Goal: Contribute content: Add original content to the website for others to see

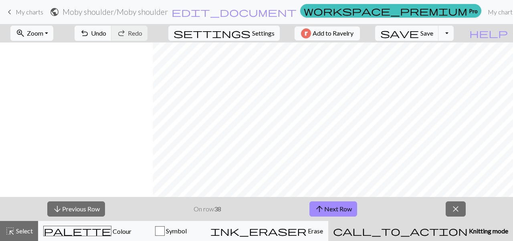
scroll to position [0, 266]
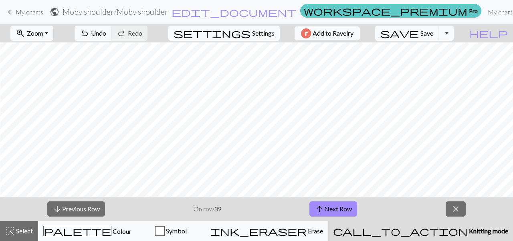
click at [355, 15] on link "workspace_premium Pro" at bounding box center [390, 11] width 181 height 14
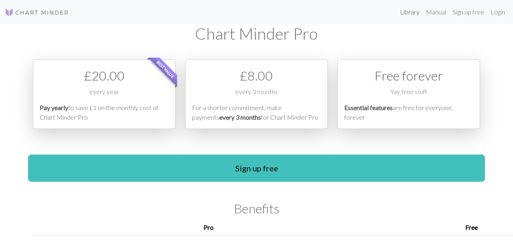
click at [404, 16] on link "Library" at bounding box center [410, 12] width 26 height 16
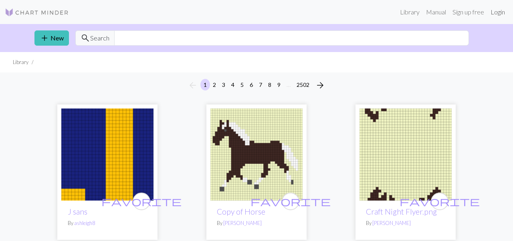
click at [495, 13] on link "Login" at bounding box center [498, 12] width 21 height 16
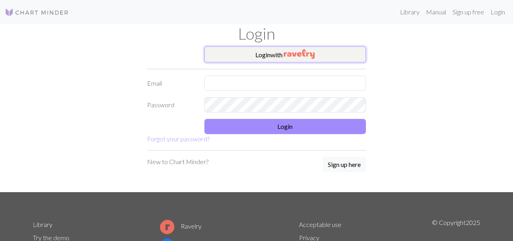
click at [323, 57] on button "Login with" at bounding box center [286, 55] width 162 height 16
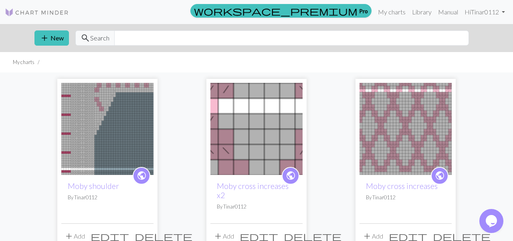
click at [393, 138] on img at bounding box center [406, 129] width 92 height 92
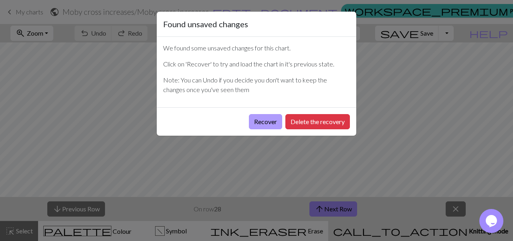
click at [268, 120] on button "Recover" at bounding box center [265, 121] width 33 height 15
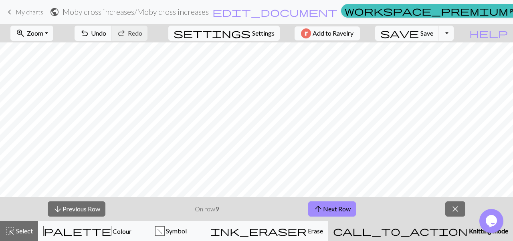
click at [28, 15] on span "My charts" at bounding box center [30, 12] width 28 height 8
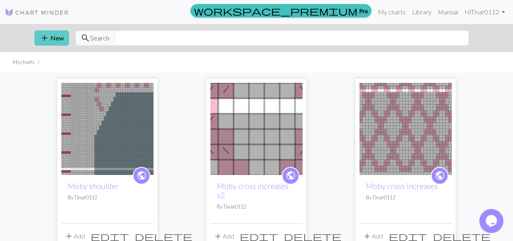
click at [41, 45] on button "add New" at bounding box center [51, 37] width 34 height 15
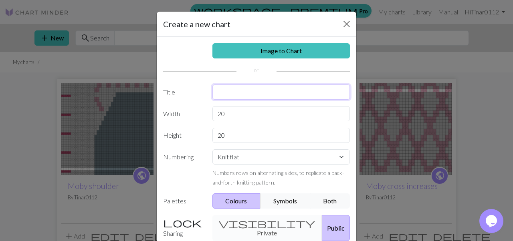
click at [225, 96] on input "text" at bounding box center [282, 92] width 138 height 15
type input "Moby Front + increases"
drag, startPoint x: 227, startPoint y: 116, endPoint x: 210, endPoint y: 115, distance: 16.9
click at [210, 116] on div "20" at bounding box center [282, 113] width 148 height 15
type input "62"
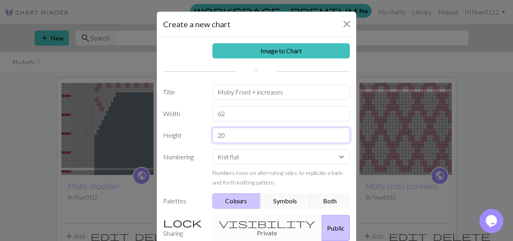
drag, startPoint x: 233, startPoint y: 139, endPoint x: 210, endPoint y: 139, distance: 23.3
click at [210, 139] on div "20" at bounding box center [282, 135] width 148 height 15
type input "48"
click at [333, 202] on button "Both" at bounding box center [330, 201] width 40 height 15
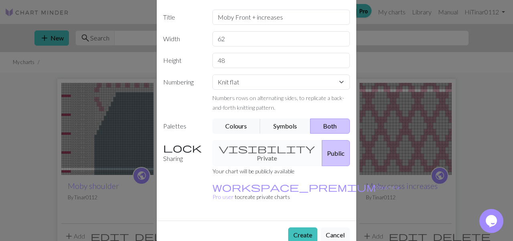
scroll to position [75, 0]
click at [302, 224] on div "Create Cancel" at bounding box center [257, 235] width 200 height 28
click at [302, 228] on button "Create" at bounding box center [302, 235] width 29 height 15
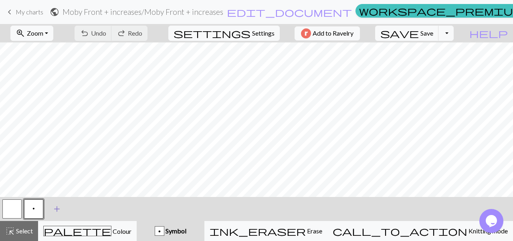
click at [58, 210] on span "add" at bounding box center [57, 209] width 10 height 11
click at [55, 211] on button "button" at bounding box center [55, 209] width 19 height 19
click at [56, 208] on button "button" at bounding box center [55, 209] width 19 height 19
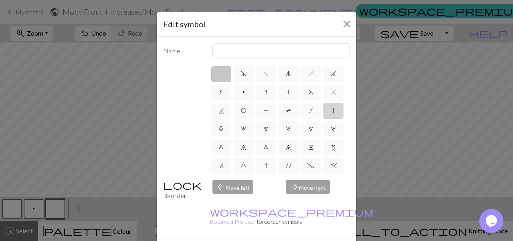
click at [327, 118] on label "|" at bounding box center [334, 111] width 20 height 16
click at [333, 111] on input "|" at bounding box center [335, 108] width 5 height 5
radio input "true"
type input "slip stitch"
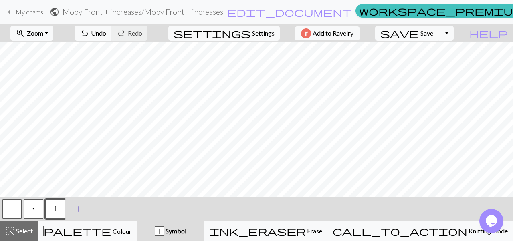
click at [82, 206] on span "add" at bounding box center [79, 209] width 10 height 11
click at [82, 207] on button "button" at bounding box center [76, 209] width 19 height 19
click at [79, 208] on button "button" at bounding box center [76, 209] width 19 height 19
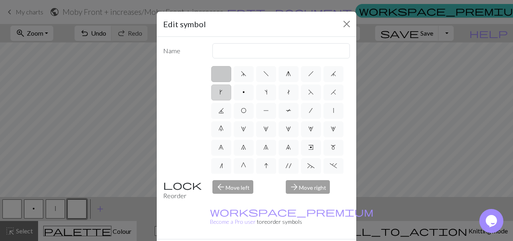
click at [224, 95] on label "k" at bounding box center [221, 93] width 20 height 16
click at [224, 93] on input "k" at bounding box center [222, 89] width 5 height 5
radio input "true"
type input "right leaning increase"
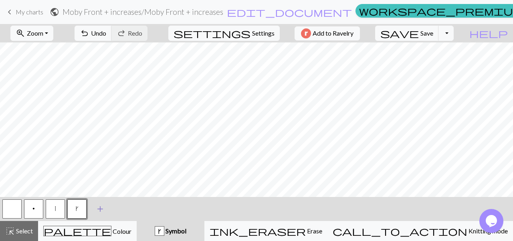
click at [97, 206] on span "add" at bounding box center [100, 209] width 10 height 11
click at [102, 209] on button "button" at bounding box center [98, 209] width 19 height 19
click at [105, 209] on button "button" at bounding box center [98, 209] width 19 height 19
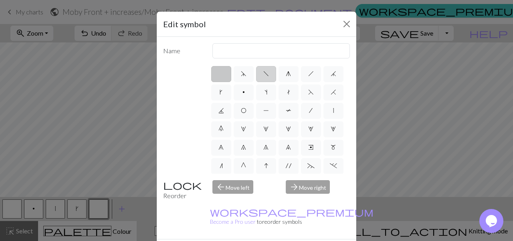
click at [274, 76] on label "f" at bounding box center [266, 74] width 20 height 16
click at [269, 74] on input "f" at bounding box center [266, 71] width 5 height 5
radio input "true"
type input "left leaning decrease"
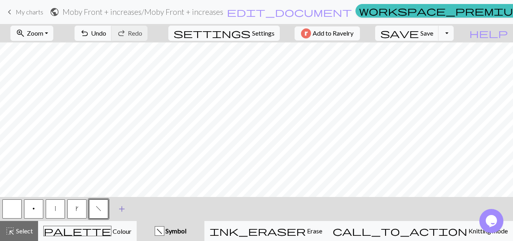
click at [120, 209] on span "add" at bounding box center [122, 209] width 10 height 11
click at [122, 209] on button "button" at bounding box center [120, 209] width 19 height 19
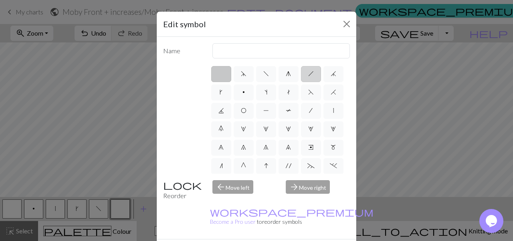
click at [306, 75] on label "h" at bounding box center [311, 74] width 20 height 16
click at [308, 74] on input "h" at bounding box center [310, 71] width 5 height 5
radio input "true"
type input "right leaning decrease"
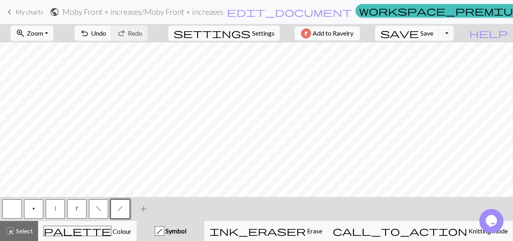
click at [142, 208] on span "add" at bounding box center [144, 209] width 10 height 11
click at [147, 210] on button "button" at bounding box center [141, 209] width 19 height 19
click at [146, 203] on button "button" at bounding box center [141, 209] width 19 height 19
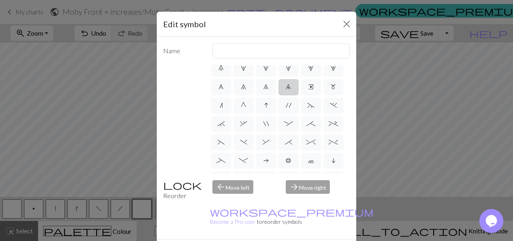
scroll to position [65, 0]
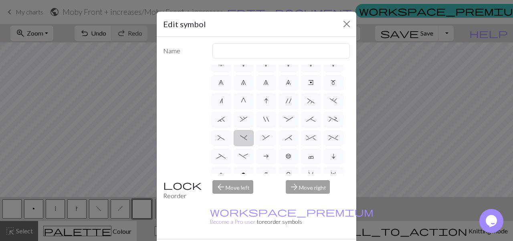
click at [241, 141] on span ")" at bounding box center [243, 138] width 7 height 6
click at [241, 198] on input ")" at bounding box center [242, 200] width 5 height 5
radio input "true"
type input "right part of left 3+ stitch cable, wyif"
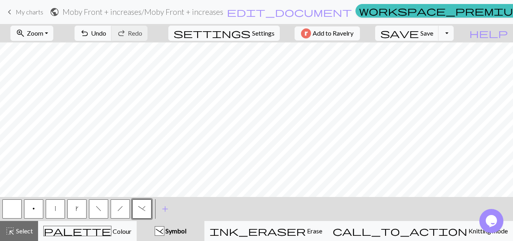
click at [57, 210] on button "|" at bounding box center [55, 209] width 19 height 19
click at [12, 209] on button "button" at bounding box center [11, 209] width 19 height 19
click at [59, 217] on button "|" at bounding box center [55, 209] width 19 height 19
click at [77, 210] on span "k" at bounding box center [77, 209] width 3 height 6
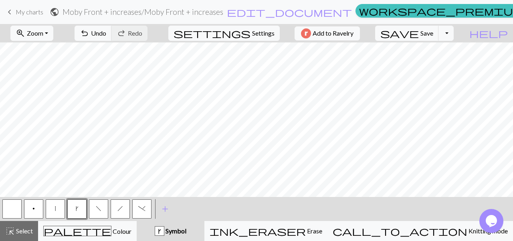
click at [59, 209] on button "|" at bounding box center [55, 209] width 19 height 19
click at [75, 212] on button "k" at bounding box center [76, 209] width 19 height 19
click at [31, 207] on button "p" at bounding box center [33, 209] width 19 height 19
click at [147, 215] on button ")" at bounding box center [141, 209] width 19 height 19
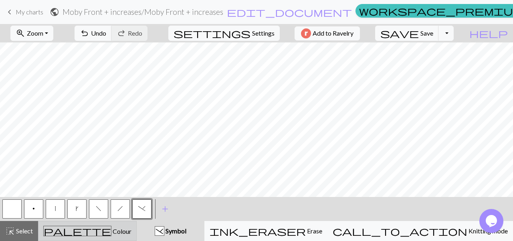
click at [132, 229] on div "palette Colour Colour" at bounding box center [87, 231] width 88 height 10
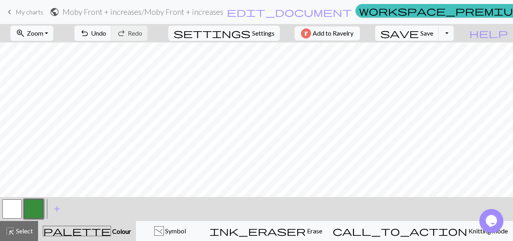
click at [41, 210] on button "button" at bounding box center [33, 209] width 19 height 19
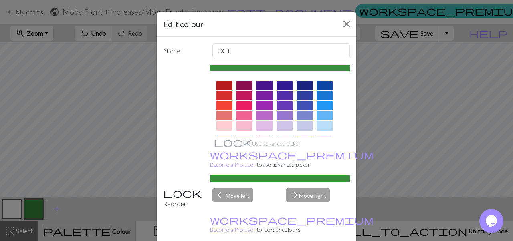
click at [240, 108] on div at bounding box center [245, 106] width 16 height 10
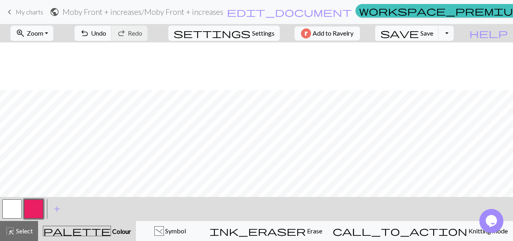
scroll to position [251, 12]
click at [111, 232] on span "Colour" at bounding box center [121, 232] width 20 height 8
click at [59, 214] on span "add" at bounding box center [57, 209] width 10 height 11
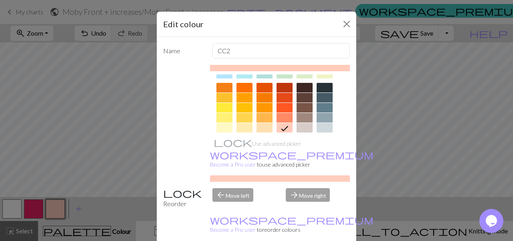
scroll to position [107, 0]
click at [327, 119] on div at bounding box center [325, 118] width 16 height 10
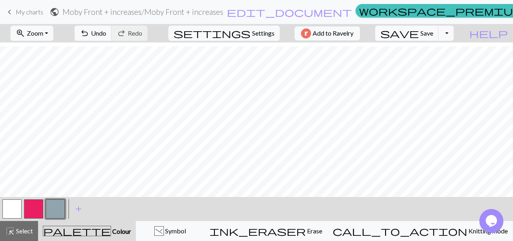
scroll to position [172, 1]
click at [164, 231] on div ")" at bounding box center [159, 232] width 9 height 10
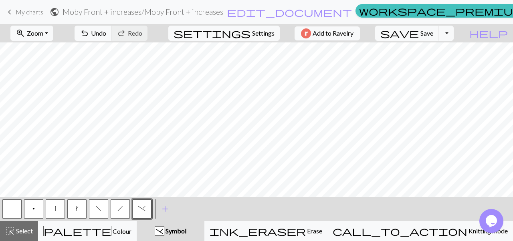
click at [56, 208] on button "|" at bounding box center [55, 209] width 19 height 19
click at [16, 205] on button "button" at bounding box center [11, 209] width 19 height 19
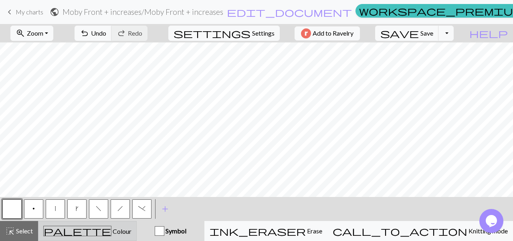
click at [91, 234] on span "palette" at bounding box center [77, 231] width 67 height 11
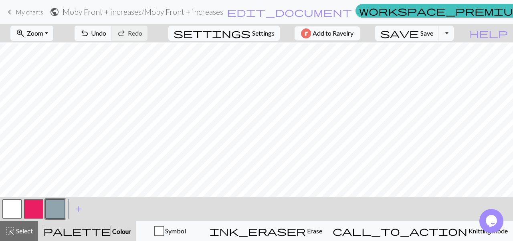
click at [14, 209] on button "button" at bounding box center [11, 209] width 19 height 19
click at [57, 207] on button "button" at bounding box center [55, 209] width 19 height 19
click at [12, 219] on div at bounding box center [12, 210] width 22 height 22
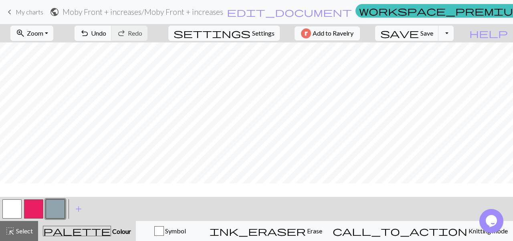
scroll to position [58, 0]
click at [14, 208] on button "button" at bounding box center [11, 209] width 19 height 19
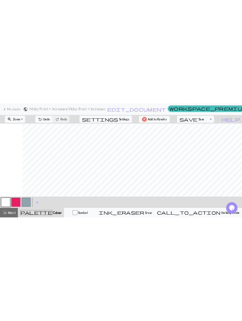
scroll to position [65, 191]
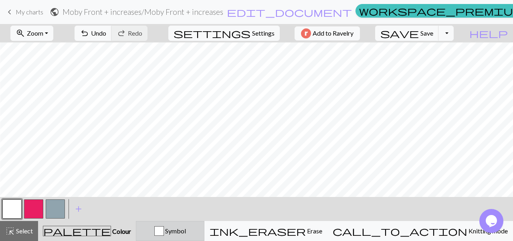
click at [205, 225] on button "Symbol" at bounding box center [170, 231] width 69 height 20
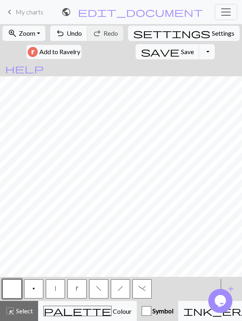
scroll to position [221, 462]
click at [25, 241] on span "Select" at bounding box center [24, 311] width 18 height 8
click at [24, 241] on span "Select" at bounding box center [24, 311] width 18 height 8
click at [0, 241] on button "highlight_alt Select Select" at bounding box center [19, 311] width 38 height 20
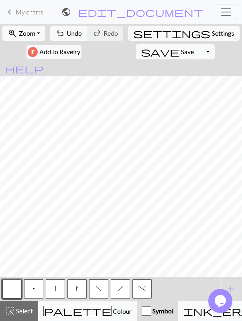
click at [99, 241] on span "f" at bounding box center [99, 288] width 6 height 6
click at [122, 241] on span "h" at bounding box center [121, 288] width 6 height 6
click at [96, 241] on span "f" at bounding box center [99, 288] width 6 height 6
click at [117, 241] on button "h" at bounding box center [120, 288] width 19 height 19
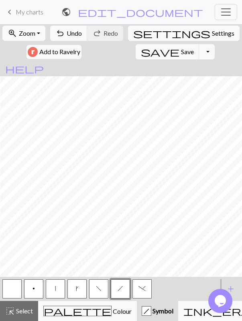
click at [101, 241] on button "f" at bounding box center [98, 288] width 19 height 19
click at [116, 241] on button "h" at bounding box center [120, 288] width 19 height 19
click at [96, 241] on span "f" at bounding box center [99, 288] width 6 height 6
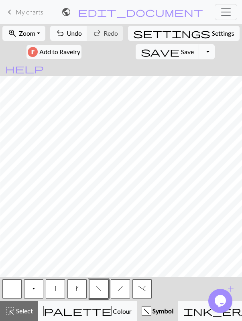
click at [124, 241] on button "h" at bounding box center [120, 288] width 19 height 19
click at [98, 241] on span "f" at bounding box center [99, 288] width 6 height 6
click at [118, 241] on span "h" at bounding box center [121, 288] width 6 height 6
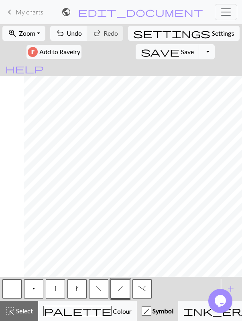
scroll to position [221, 462]
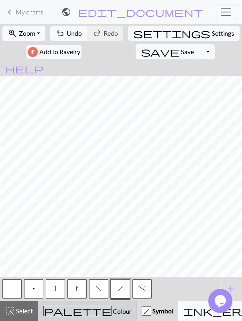
click at [66, 241] on button "palette Colour Colour" at bounding box center [87, 311] width 99 height 20
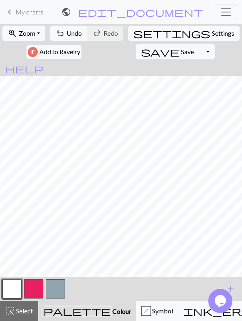
click at [230, 241] on span "add" at bounding box center [231, 288] width 10 height 11
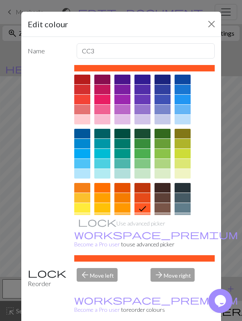
scroll to position [6, 0]
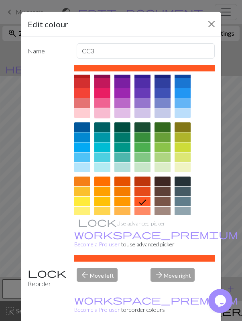
click at [102, 113] on div at bounding box center [102, 113] width 16 height 10
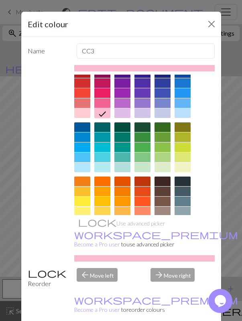
scroll to position [0, 0]
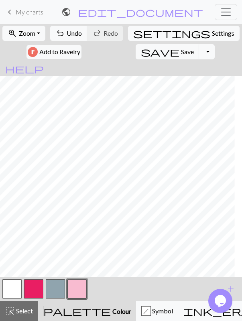
scroll to position [221, 214]
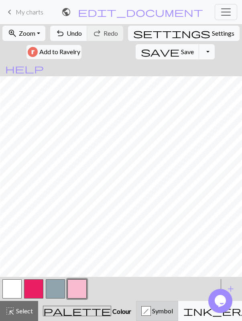
click at [141, 241] on div "h Symbol" at bounding box center [157, 311] width 32 height 10
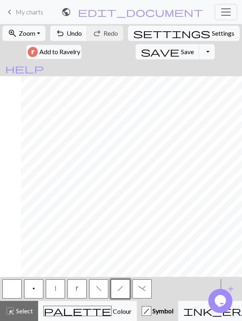
scroll to position [221, 179]
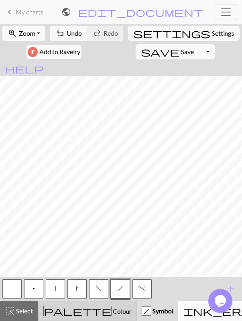
click at [112, 241] on span "Colour" at bounding box center [122, 311] width 20 height 8
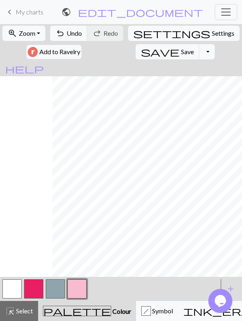
scroll to position [221, 462]
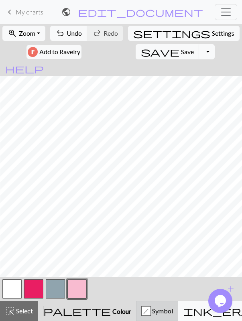
click at [136, 241] on button "h Symbol" at bounding box center [157, 311] width 42 height 20
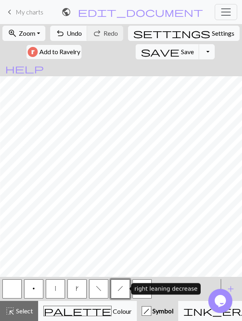
click at [118, 241] on span "h" at bounding box center [121, 288] width 6 height 6
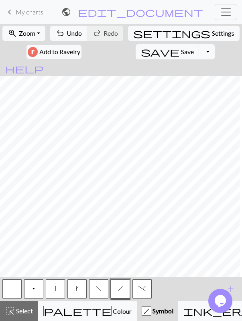
scroll to position [221, 228]
click at [98, 241] on button "f" at bounding box center [98, 288] width 19 height 19
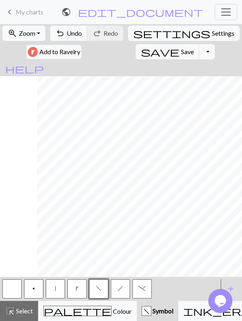
scroll to position [221, 462]
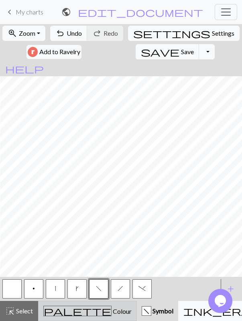
click at [71, 241] on div "palette Colour Colour" at bounding box center [87, 311] width 88 height 10
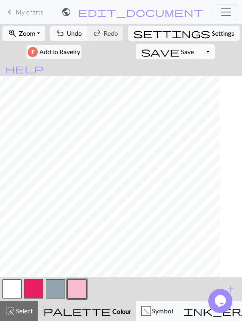
scroll to position [221, 210]
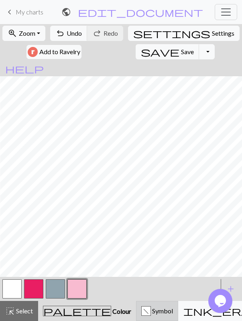
click at [142, 241] on div "f" at bounding box center [146, 311] width 9 height 10
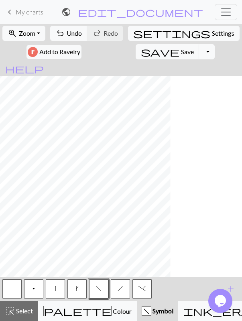
scroll to position [221, 462]
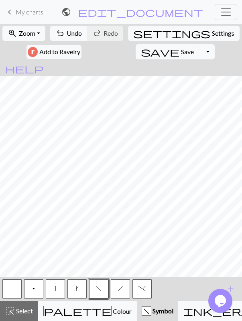
click at [121, 241] on span "h" at bounding box center [121, 288] width 6 height 6
click at [101, 241] on span "f" at bounding box center [99, 288] width 6 height 6
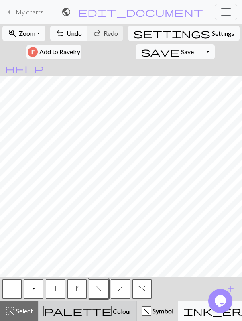
click at [53, 241] on span "palette" at bounding box center [77, 310] width 67 height 11
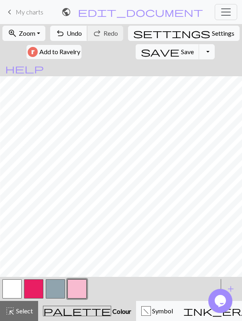
click at [79, 33] on span "Undo" at bounding box center [74, 33] width 15 height 8
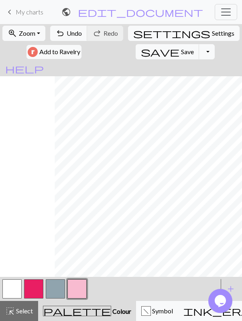
scroll to position [221, 462]
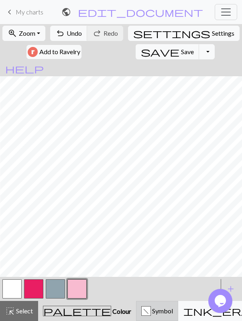
click at [151, 241] on span "Symbol" at bounding box center [162, 311] width 22 height 8
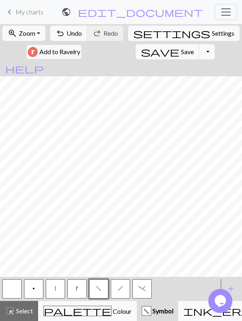
click at [101, 241] on button "f" at bounding box center [98, 288] width 19 height 19
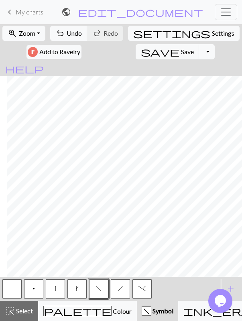
scroll to position [221, 374]
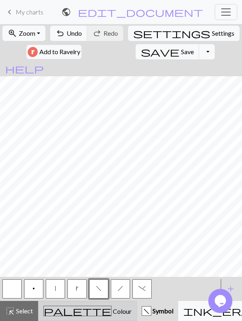
click at [85, 241] on button "palette Colour Colour" at bounding box center [87, 311] width 99 height 20
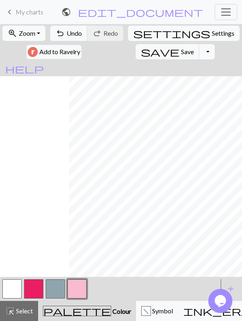
scroll to position [221, 462]
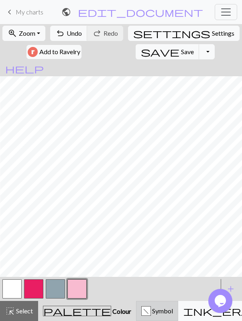
click at [151, 241] on span "Symbol" at bounding box center [162, 311] width 22 height 8
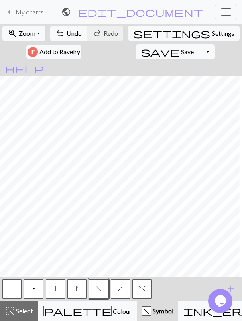
scroll to position [221, 222]
click at [114, 241] on button "h" at bounding box center [120, 288] width 19 height 19
click at [96, 241] on span "f" at bounding box center [99, 288] width 6 height 6
click at [65, 36] on span "undo" at bounding box center [60, 33] width 10 height 11
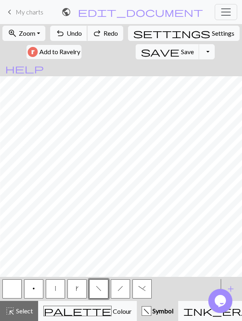
click at [65, 36] on span "undo" at bounding box center [60, 33] width 10 height 11
click at [118, 241] on span "h" at bounding box center [121, 288] width 6 height 6
click at [96, 241] on span "f" at bounding box center [99, 288] width 6 height 6
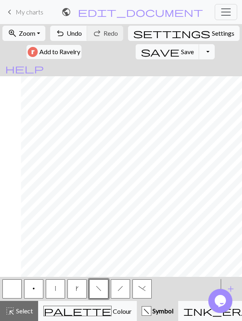
scroll to position [221, 462]
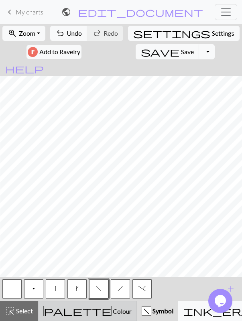
click at [64, 241] on button "palette Colour Colour" at bounding box center [87, 311] width 99 height 20
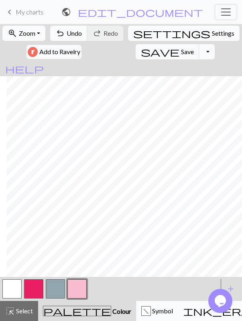
scroll to position [205, 411]
click at [69, 32] on button "undo Undo Undo" at bounding box center [68, 33] width 37 height 15
click at [136, 241] on button "f Symbol" at bounding box center [157, 311] width 42 height 20
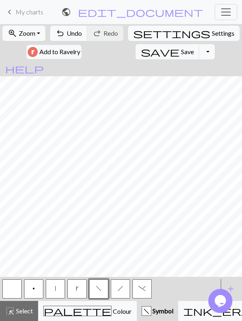
click at [126, 241] on button "h" at bounding box center [120, 288] width 19 height 19
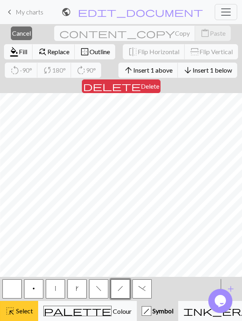
click at [15, 241] on button "highlight_alt Select Select" at bounding box center [19, 311] width 38 height 20
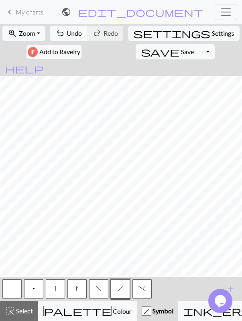
scroll to position [150, 170]
click at [97, 241] on button "f" at bounding box center [98, 288] width 19 height 19
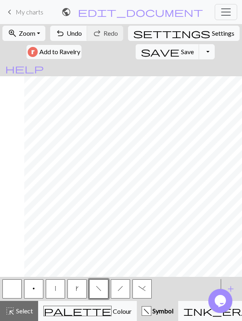
scroll to position [150, 250]
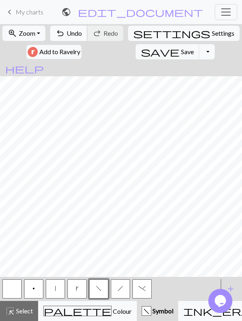
click at [74, 30] on span "Undo" at bounding box center [74, 33] width 15 height 8
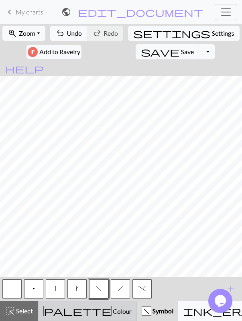
click at [65, 241] on div "palette Colour Colour" at bounding box center [87, 311] width 88 height 10
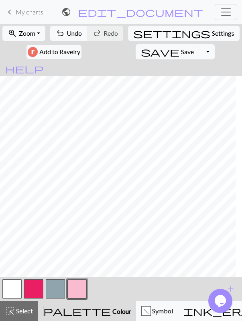
scroll to position [150, 290]
click at [12, 241] on button "button" at bounding box center [11, 288] width 19 height 19
click at [69, 241] on button "button" at bounding box center [76, 288] width 19 height 19
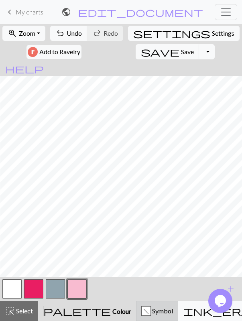
click at [136, 241] on button "f Symbol" at bounding box center [157, 311] width 42 height 20
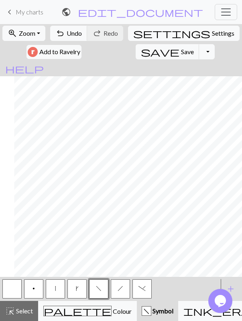
scroll to position [105, 462]
click at [122, 241] on span "h" at bounding box center [121, 288] width 6 height 6
click at [100, 241] on span "f" at bounding box center [99, 288] width 6 height 6
click at [122, 241] on span "h" at bounding box center [121, 288] width 6 height 6
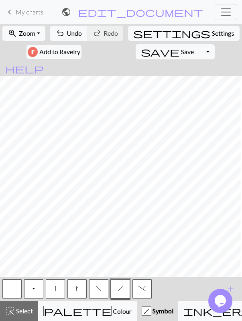
scroll to position [105, 269]
click at [75, 36] on span "Undo" at bounding box center [74, 33] width 15 height 8
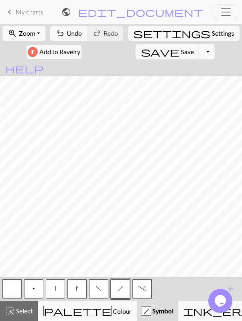
scroll to position [87, 462]
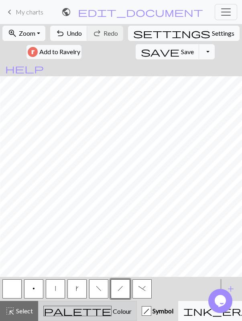
click at [112, 241] on span "Colour" at bounding box center [122, 311] width 20 height 8
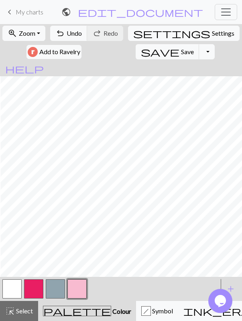
scroll to position [87, 247]
click at [3, 241] on button "button" at bounding box center [11, 288] width 19 height 19
click at [74, 241] on button "button" at bounding box center [76, 288] width 19 height 19
click at [151, 241] on span "Symbol" at bounding box center [162, 311] width 22 height 8
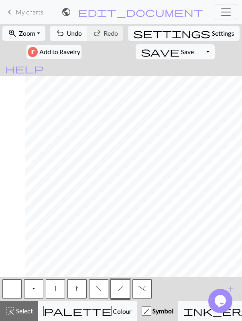
scroll to position [20, 362]
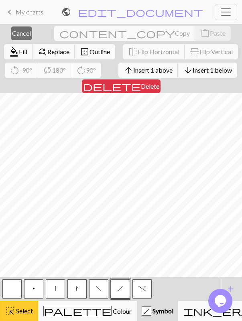
click at [15, 241] on span "Select" at bounding box center [24, 311] width 18 height 8
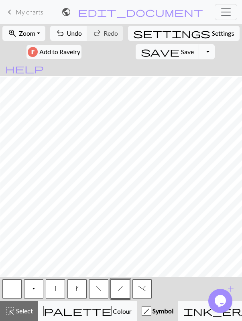
scroll to position [1, 462]
click at [103, 241] on button "f" at bounding box center [98, 288] width 19 height 19
click at [118, 241] on span "h" at bounding box center [121, 288] width 6 height 6
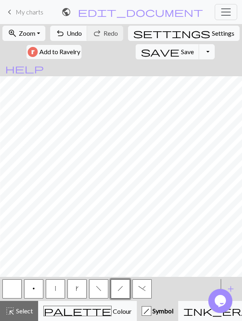
click at [97, 241] on button "f" at bounding box center [98, 288] width 19 height 19
click at [17, 241] on button "button" at bounding box center [11, 288] width 19 height 19
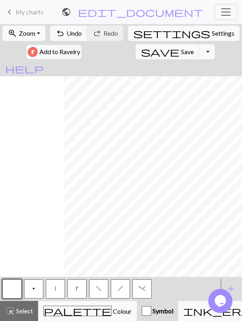
scroll to position [0, 462]
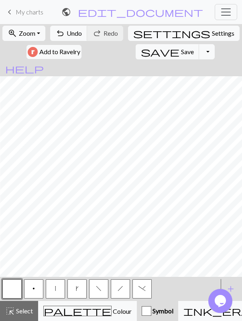
click at [102, 241] on button "f" at bounding box center [98, 288] width 19 height 19
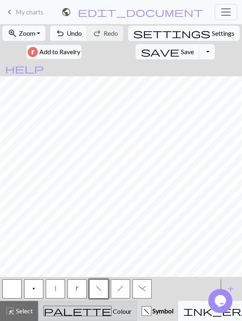
click at [72, 241] on button "palette Colour Colour" at bounding box center [87, 311] width 99 height 20
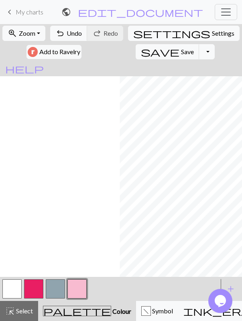
scroll to position [221, 218]
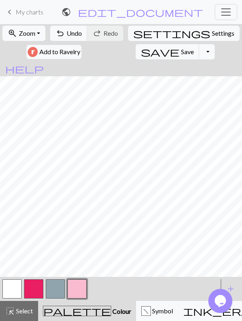
click at [42, 241] on button "button" at bounding box center [33, 288] width 19 height 19
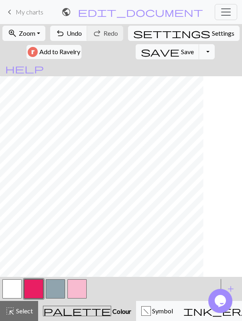
scroll to position [0, 371]
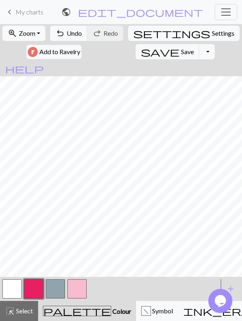
click at [12, 241] on button "button" at bounding box center [11, 288] width 19 height 19
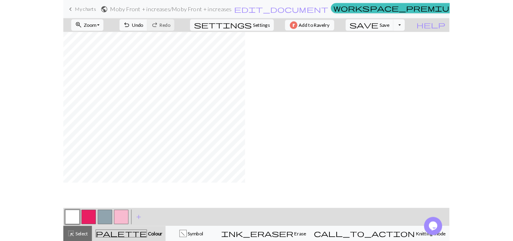
scroll to position [187, 191]
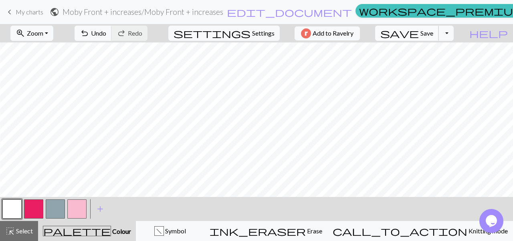
click at [419, 33] on span "save" at bounding box center [400, 33] width 39 height 11
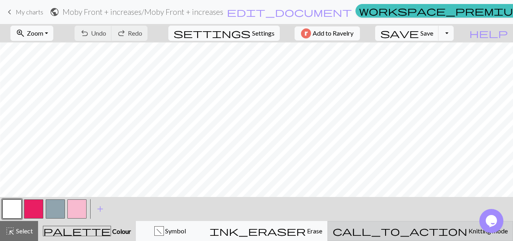
click at [458, 238] on button "call_to_action Knitting mode Knitting mode" at bounding box center [421, 231] width 186 height 20
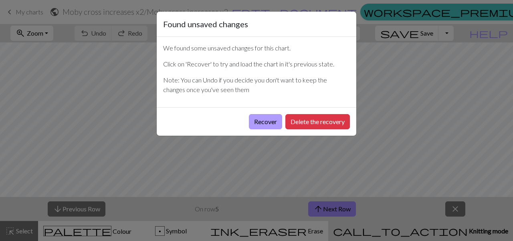
click at [263, 126] on button "Recover" at bounding box center [265, 121] width 33 height 15
